Goal: Find specific page/section: Find specific page/section

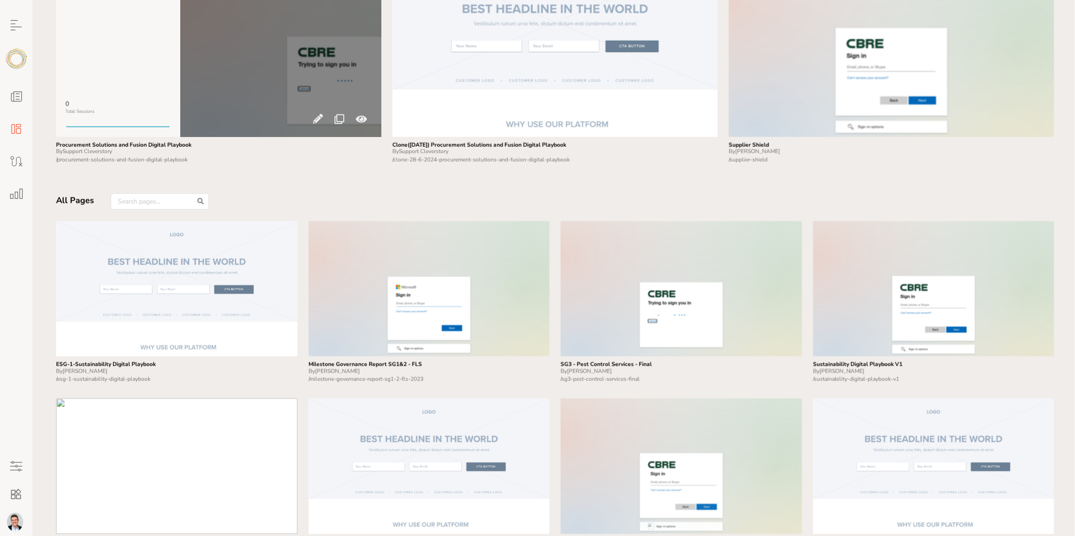
scroll to position [320, 0]
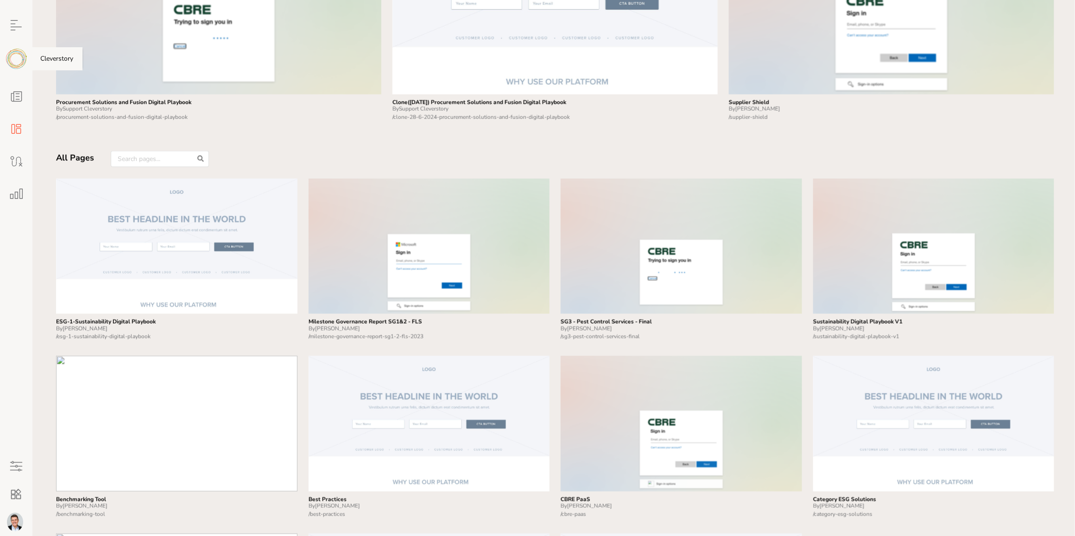
click at [18, 59] on img at bounding box center [16, 59] width 21 height 20
click at [16, 98] on icon at bounding box center [16, 97] width 19 height 19
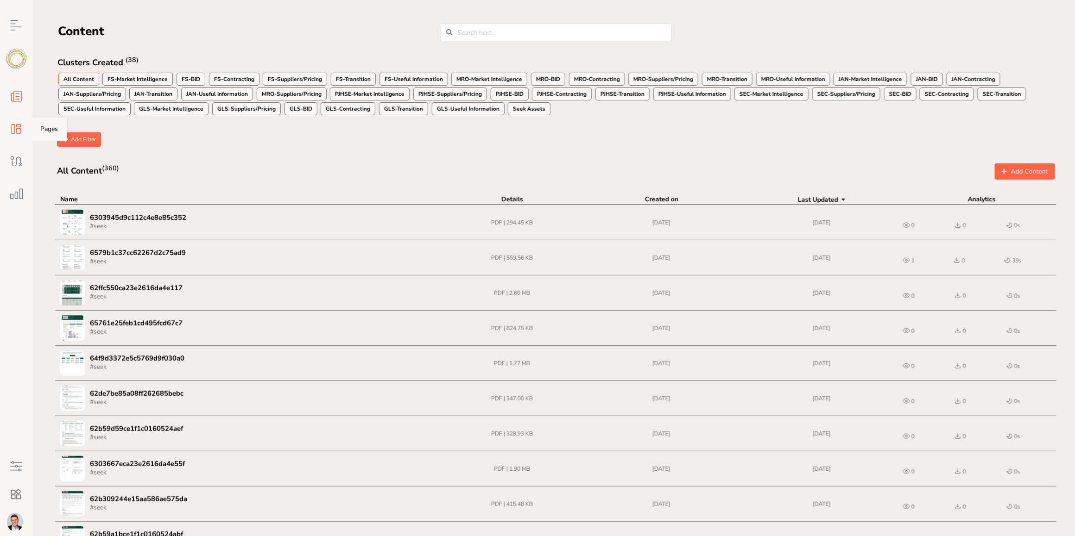
click at [21, 126] on icon at bounding box center [16, 129] width 19 height 19
